Goal: Information Seeking & Learning: Find specific fact

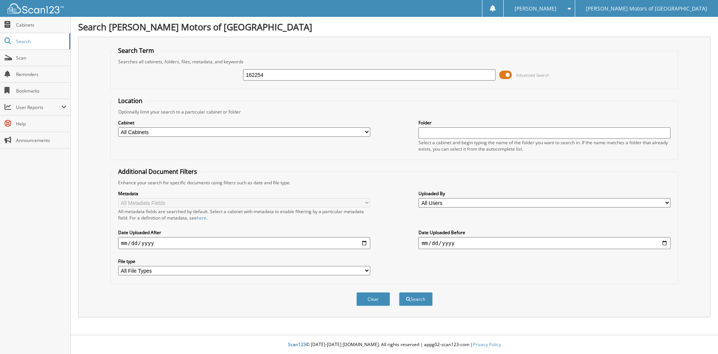
type input "162254"
click at [399, 292] on button "Search" at bounding box center [416, 299] width 34 height 14
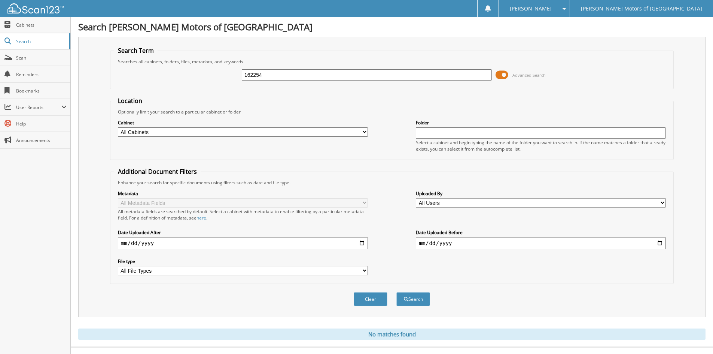
click at [282, 77] on input "162254" at bounding box center [367, 74] width 250 height 11
type input "158448"
click at [396, 292] on button "Search" at bounding box center [413, 299] width 34 height 14
